Goal: Task Accomplishment & Management: Manage account settings

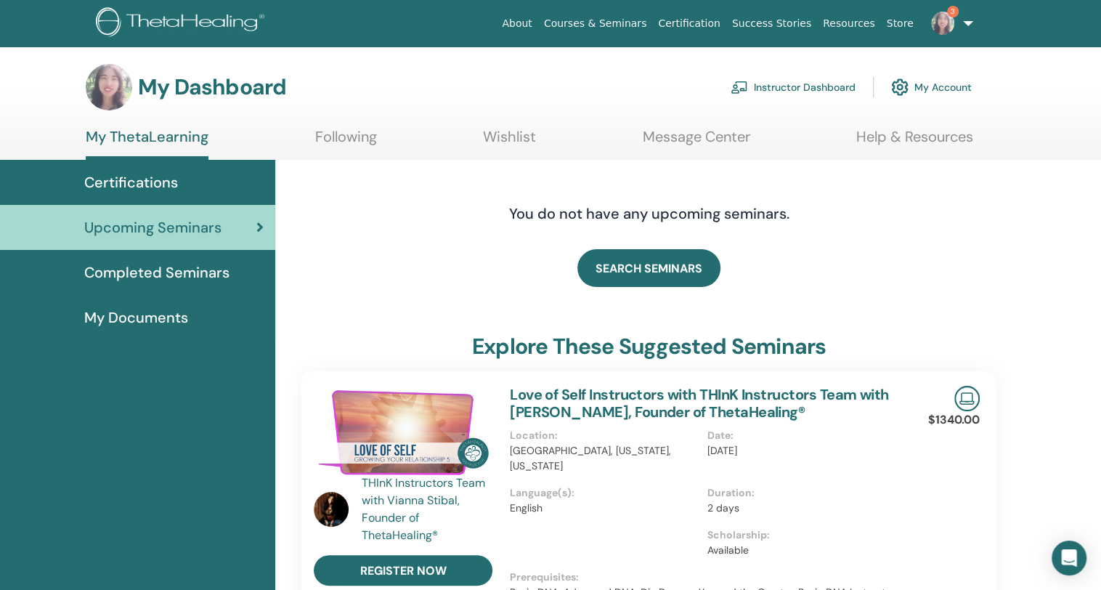
click at [778, 98] on link "Instructor Dashboard" at bounding box center [793, 87] width 125 height 32
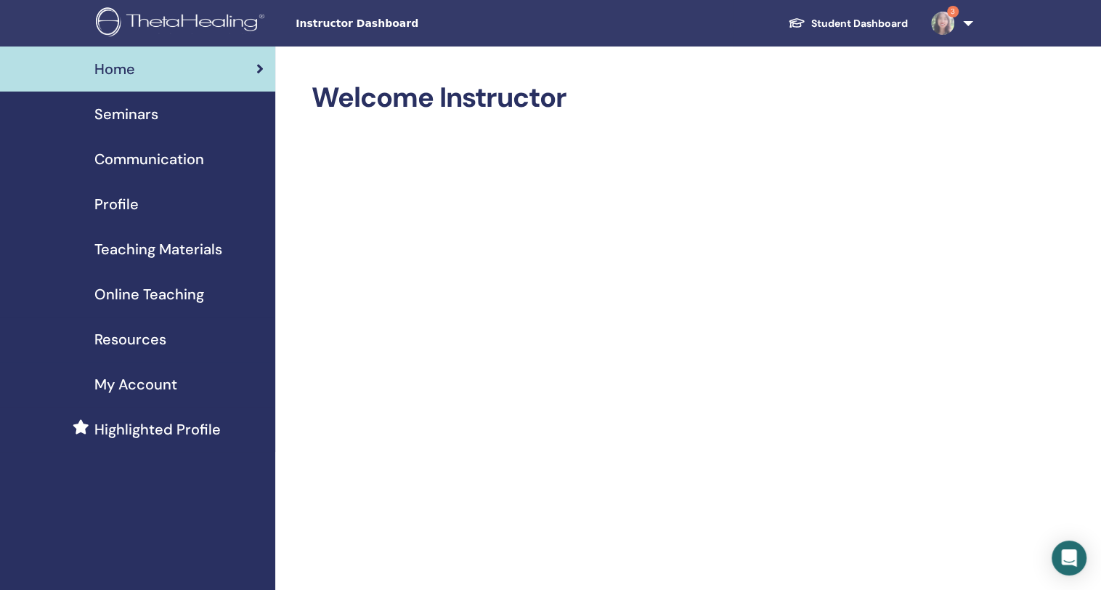
click at [153, 100] on link "Seminars" at bounding box center [137, 114] width 275 height 45
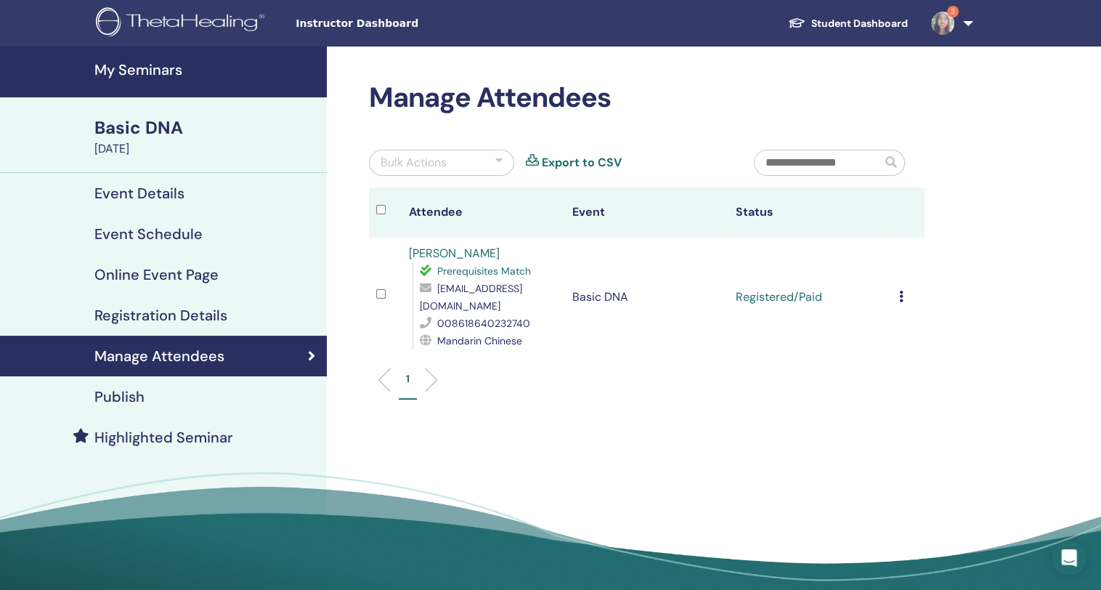
click at [901, 291] on icon at bounding box center [901, 297] width 4 height 12
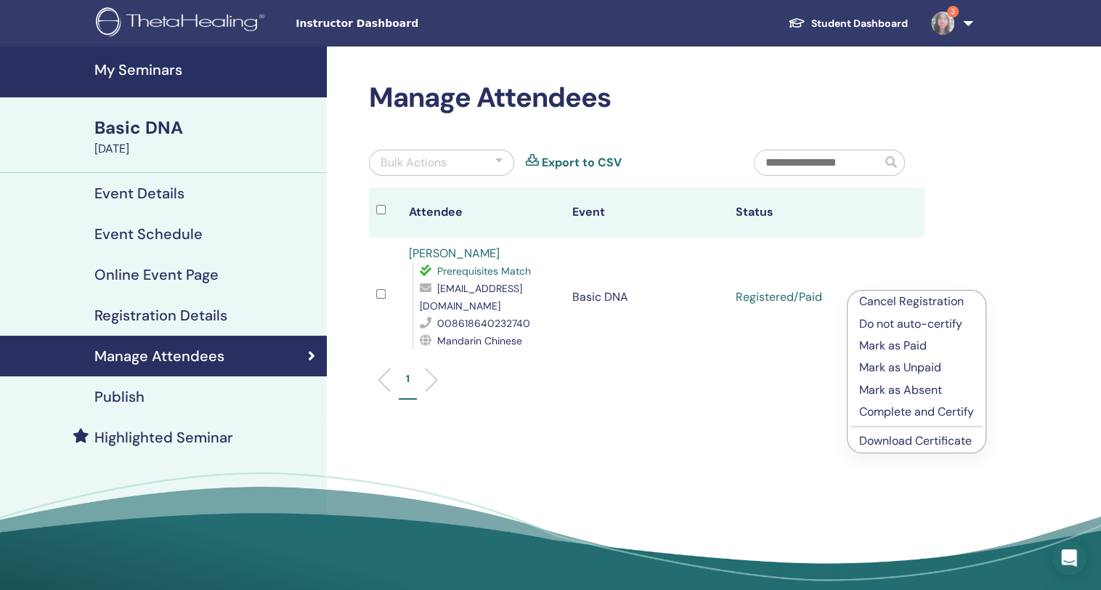
click at [617, 450] on div "Manage Attendees Bulk Actions Export to CSV Attendee Event Status [PERSON_NAME]…" at bounding box center [694, 331] width 734 height 571
